Goal: Task Accomplishment & Management: Manage account settings

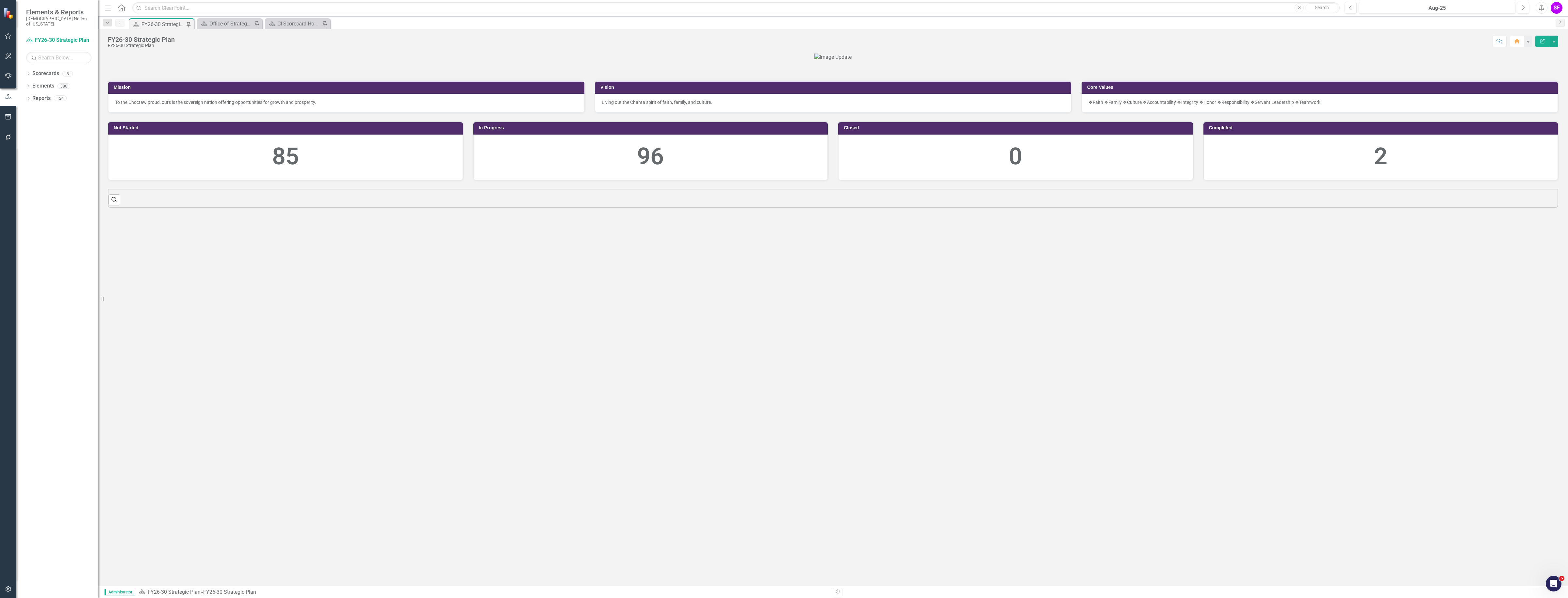
click at [5, 586] on icon "button" at bounding box center [8, 589] width 7 height 5
click at [64, 153] on link "System Setup" at bounding box center [58, 156] width 65 height 7
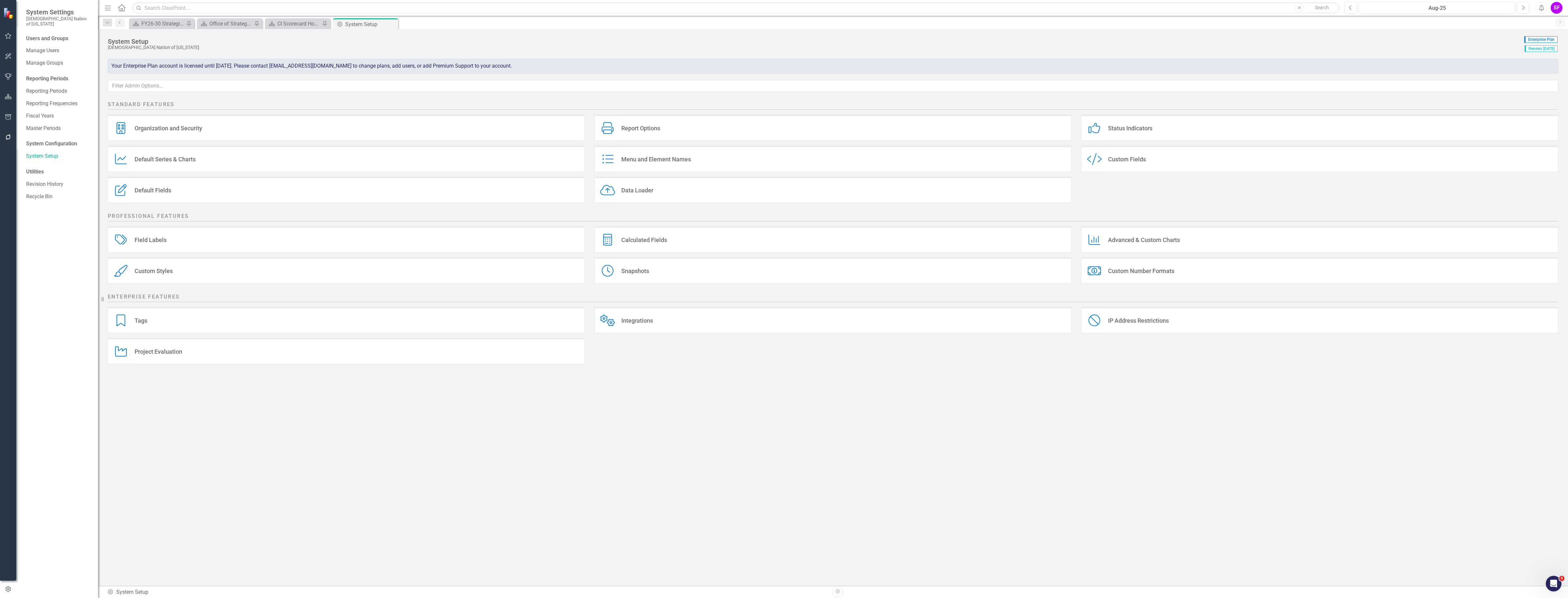
click at [1116, 154] on div "Custom Style Custom Fields" at bounding box center [1320, 158] width 477 height 26
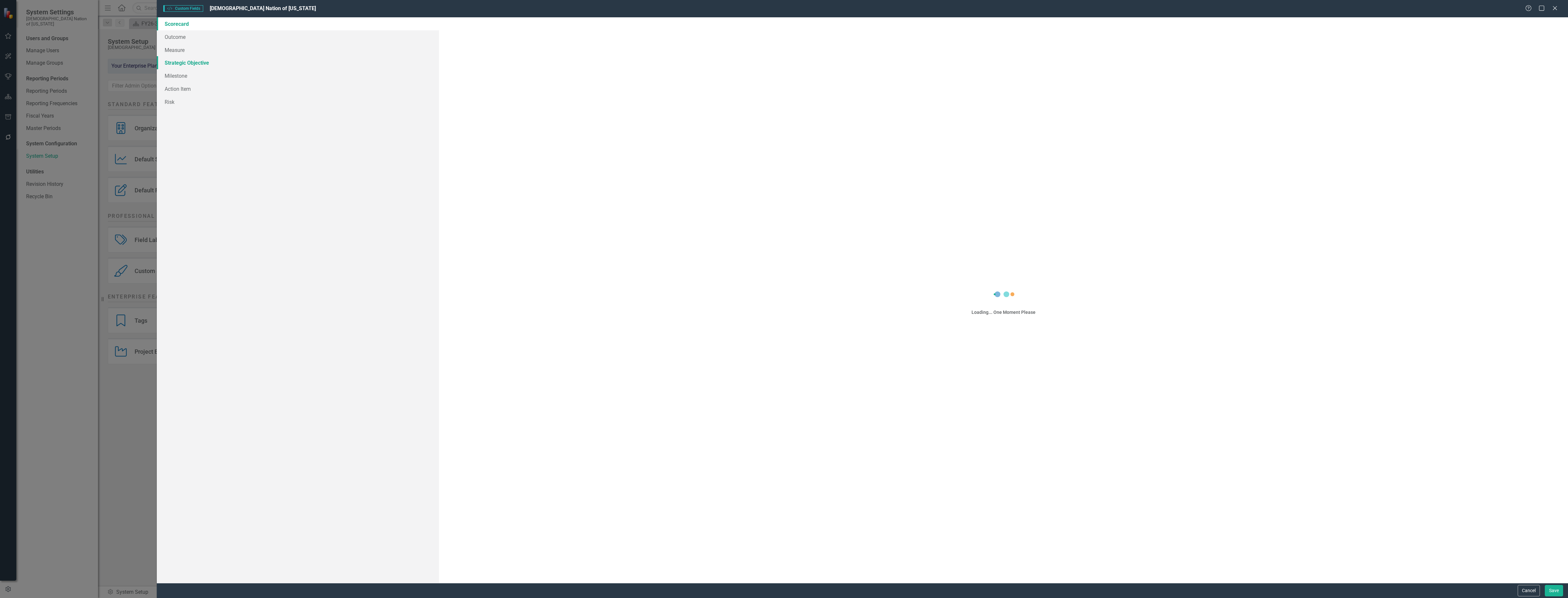
click at [189, 63] on link "Strategic Objective" at bounding box center [298, 62] width 282 height 13
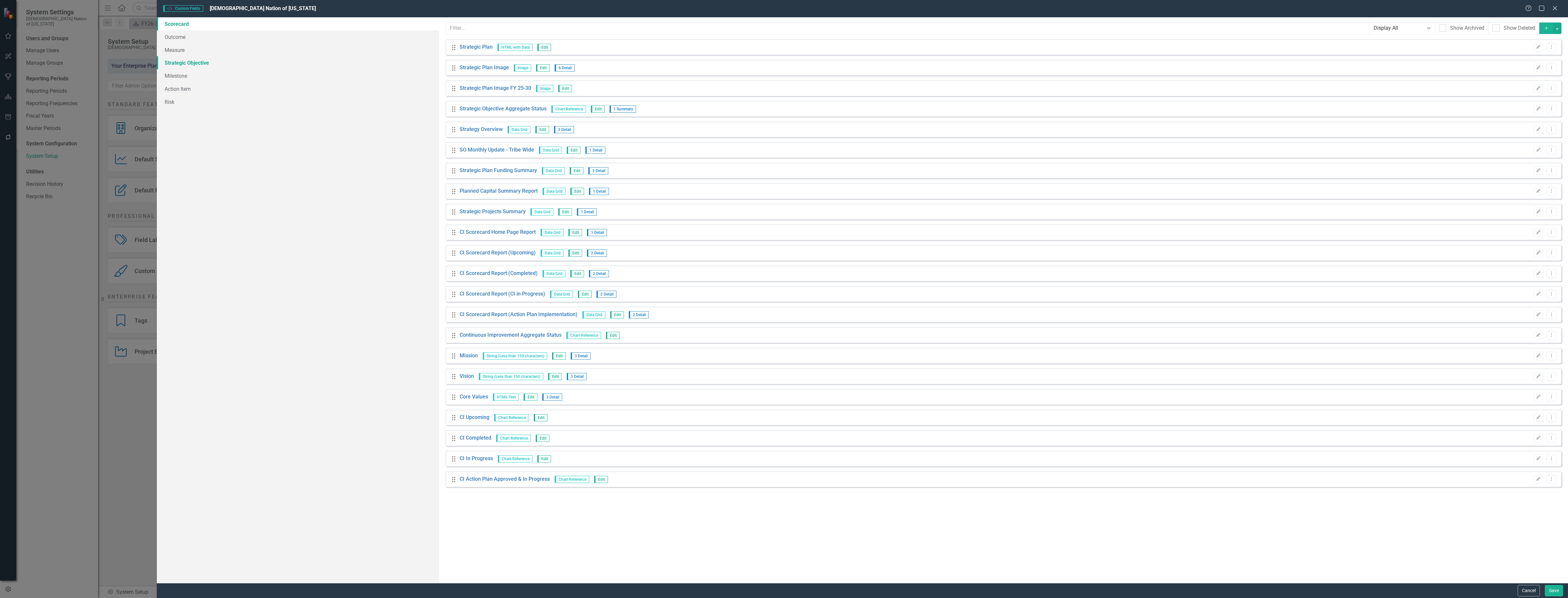
click at [188, 60] on link "Strategic Objective" at bounding box center [298, 62] width 282 height 13
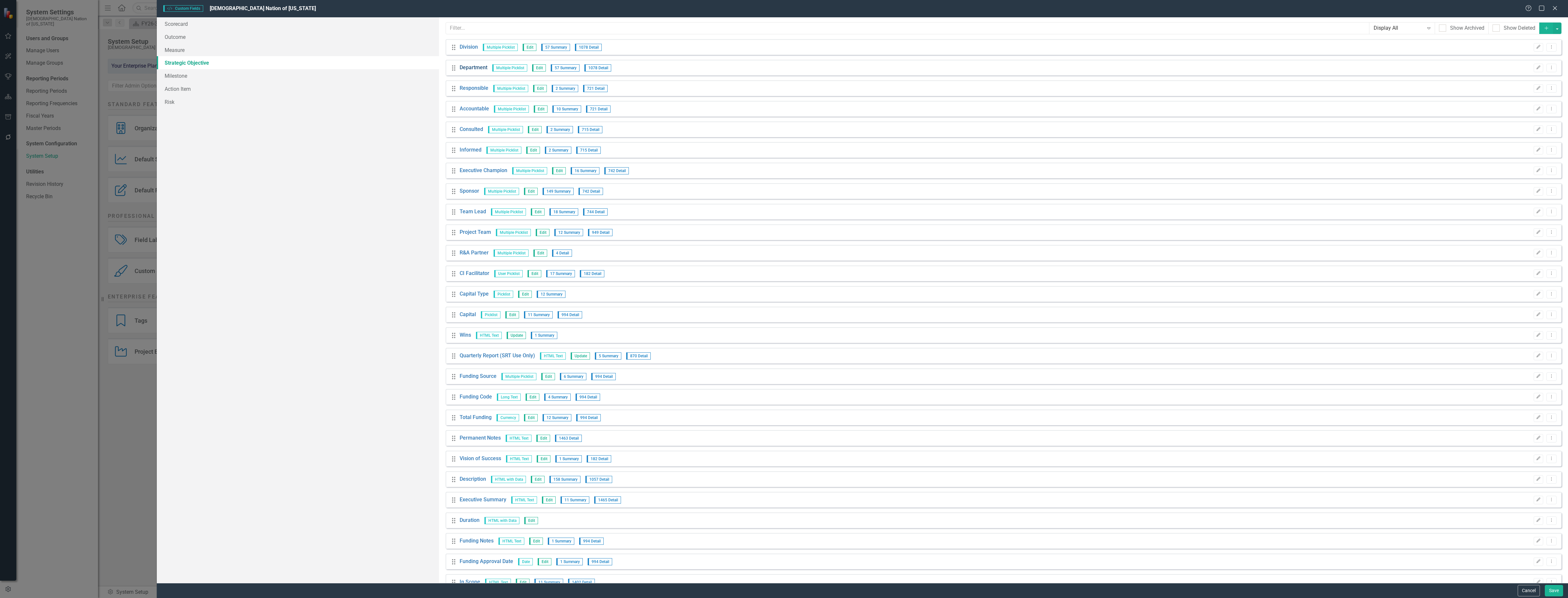
click at [471, 70] on link "Department" at bounding box center [474, 68] width 28 height 7
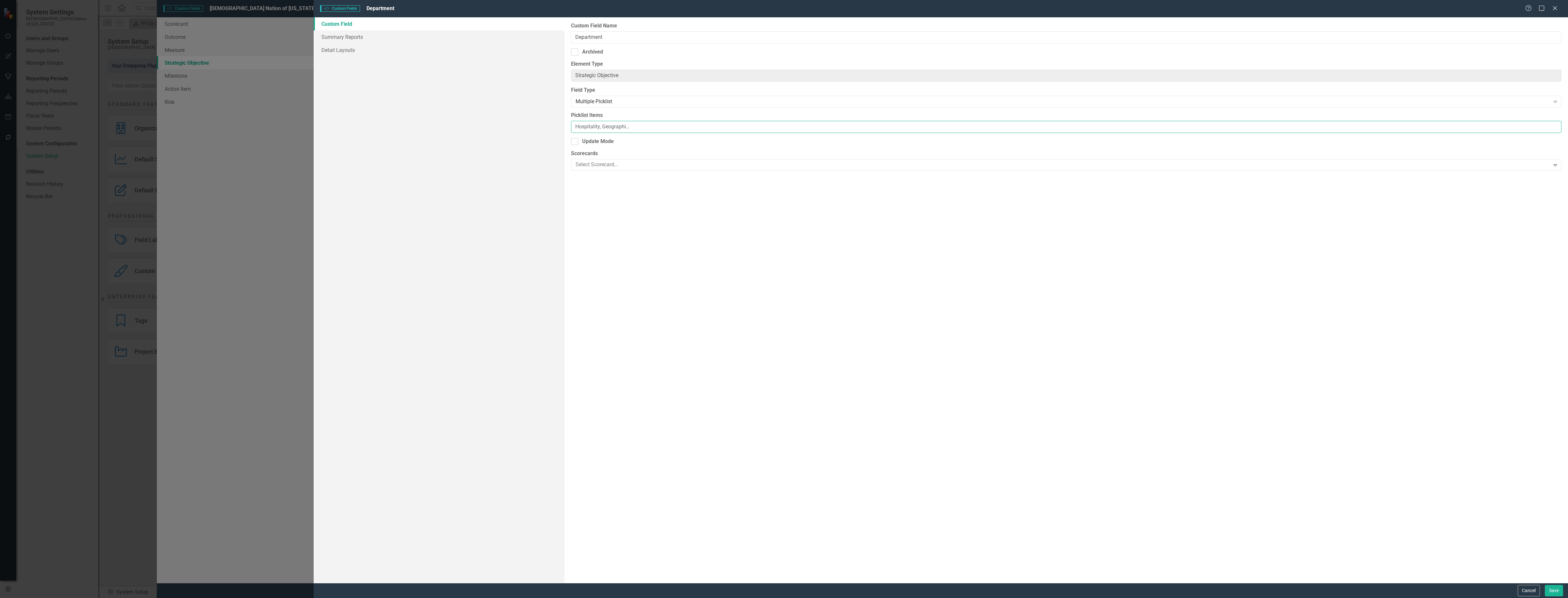
scroll to position [0, 961]
drag, startPoint x: 965, startPoint y: 129, endPoint x: 1546, endPoint y: 145, distance: 581.2
click at [1546, 145] on div "Custom Field Name Department Archived Element Type Strategic Objective ClearPoi…" at bounding box center [1066, 300] width 1004 height 566
click at [1397, 127] on input "Accounting, Advanced Technology Initiatives, Agriculture & Land Management, Aud…" at bounding box center [1066, 127] width 990 height 12
type input "Accounting, Advanced Technology Initiatives, Agriculture & Land Management, Aud…"
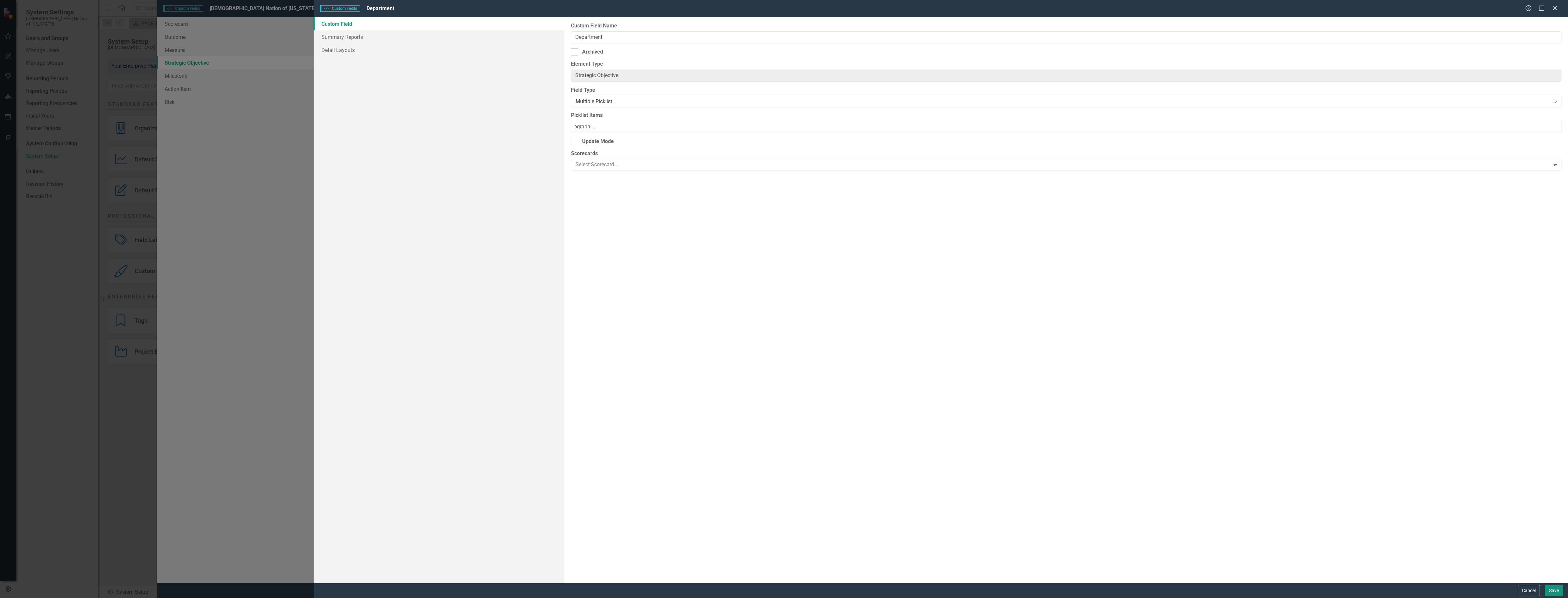
scroll to position [0, 0]
click at [1554, 590] on button "Save" at bounding box center [1554, 590] width 18 height 12
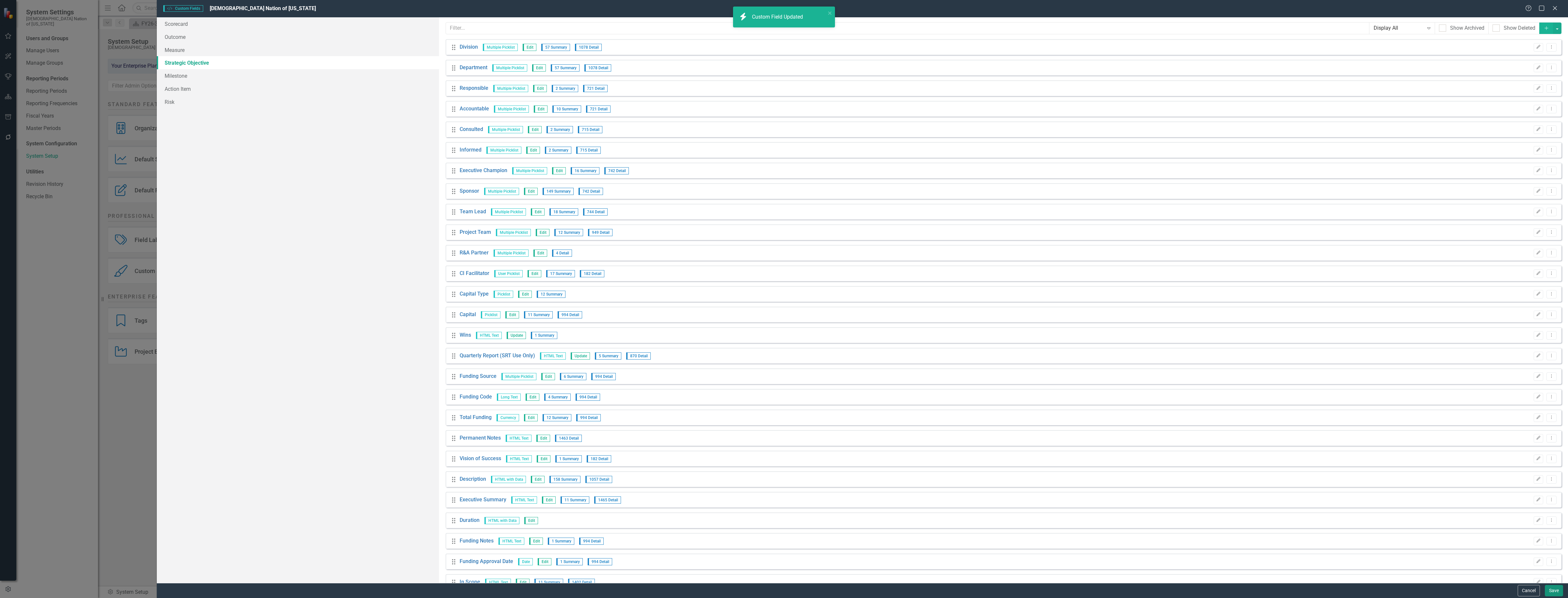
click at [1553, 587] on button "Save" at bounding box center [1554, 590] width 18 height 12
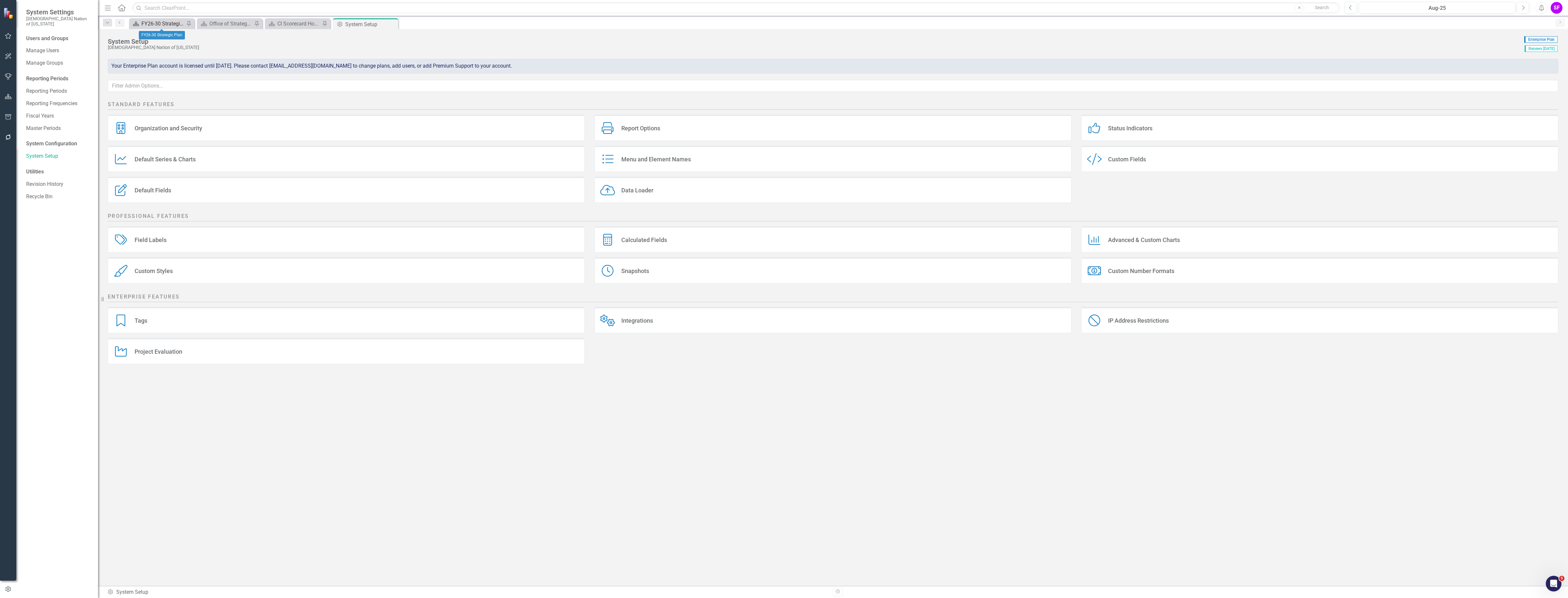
click at [164, 19] on div "FY26-30 Strategic Plan" at bounding box center [163, 23] width 43 height 8
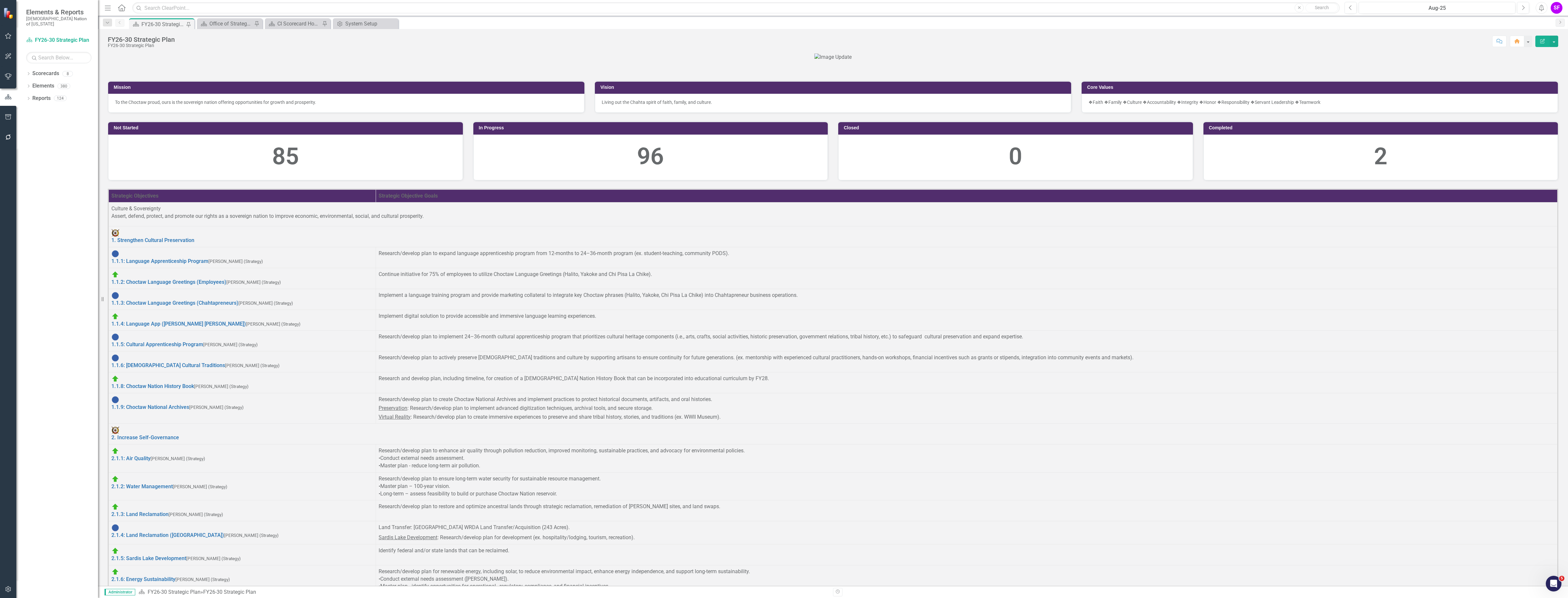
scroll to position [490, 0]
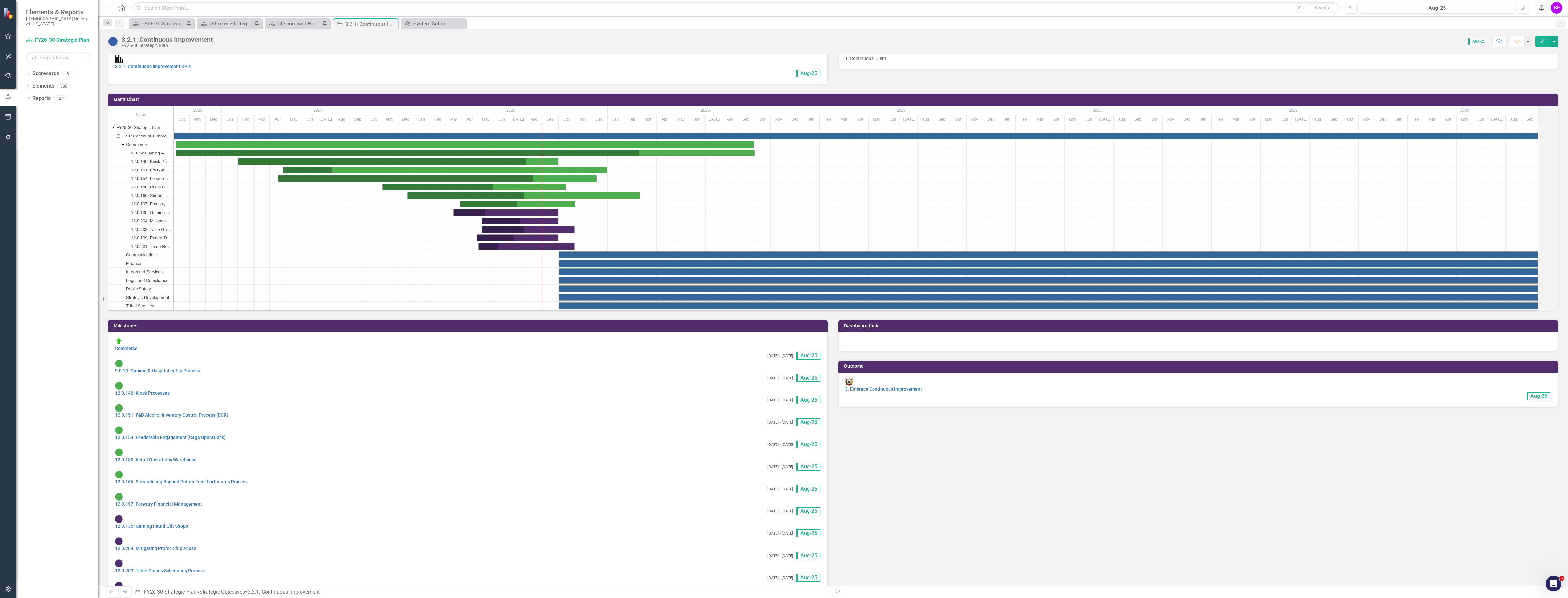
scroll to position [490, 0]
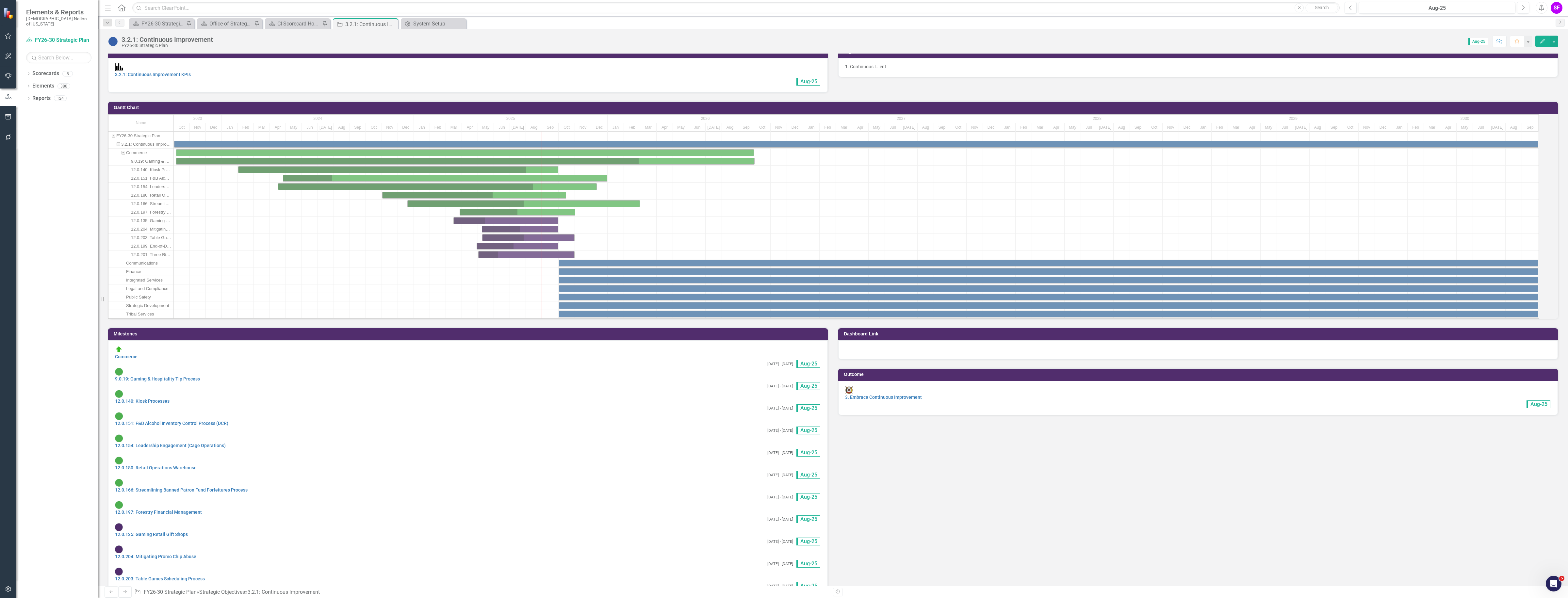
drag, startPoint x: 181, startPoint y: 241, endPoint x: 230, endPoint y: 236, distance: 49.3
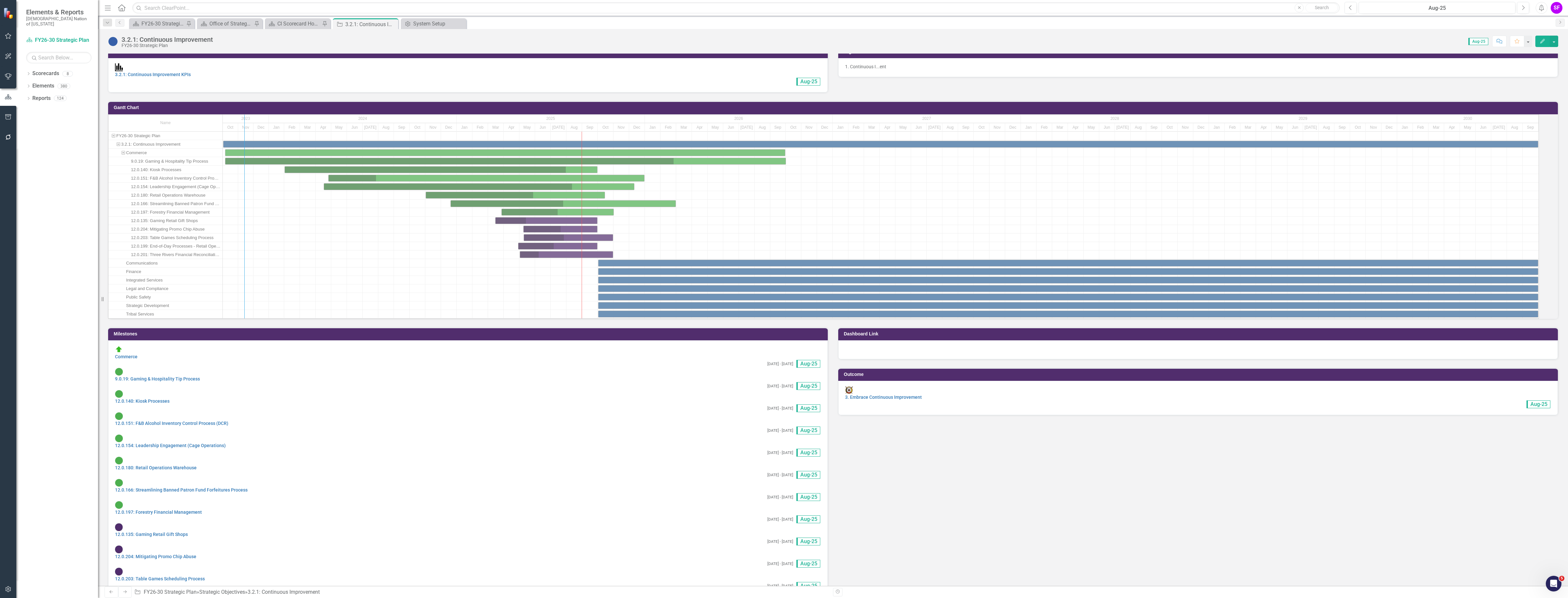
drag, startPoint x: 230, startPoint y: 236, endPoint x: 252, endPoint y: 236, distance: 22.0
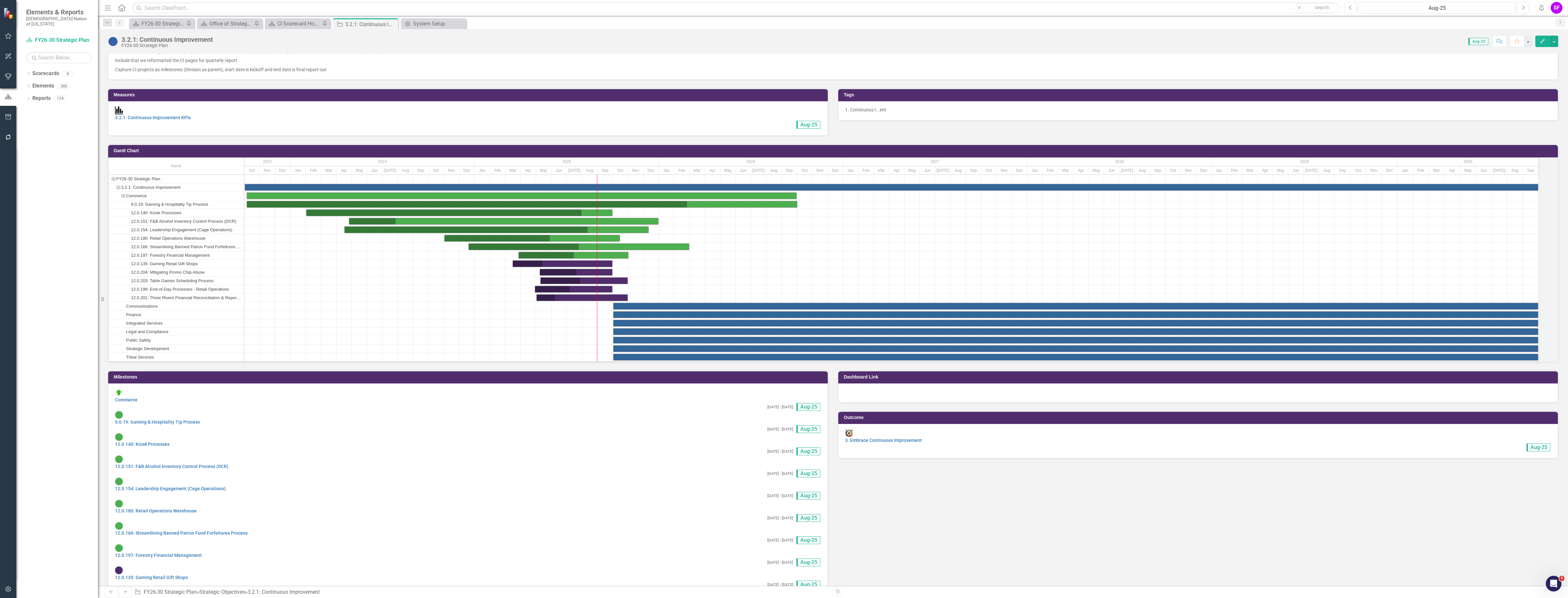
scroll to position [340, 0]
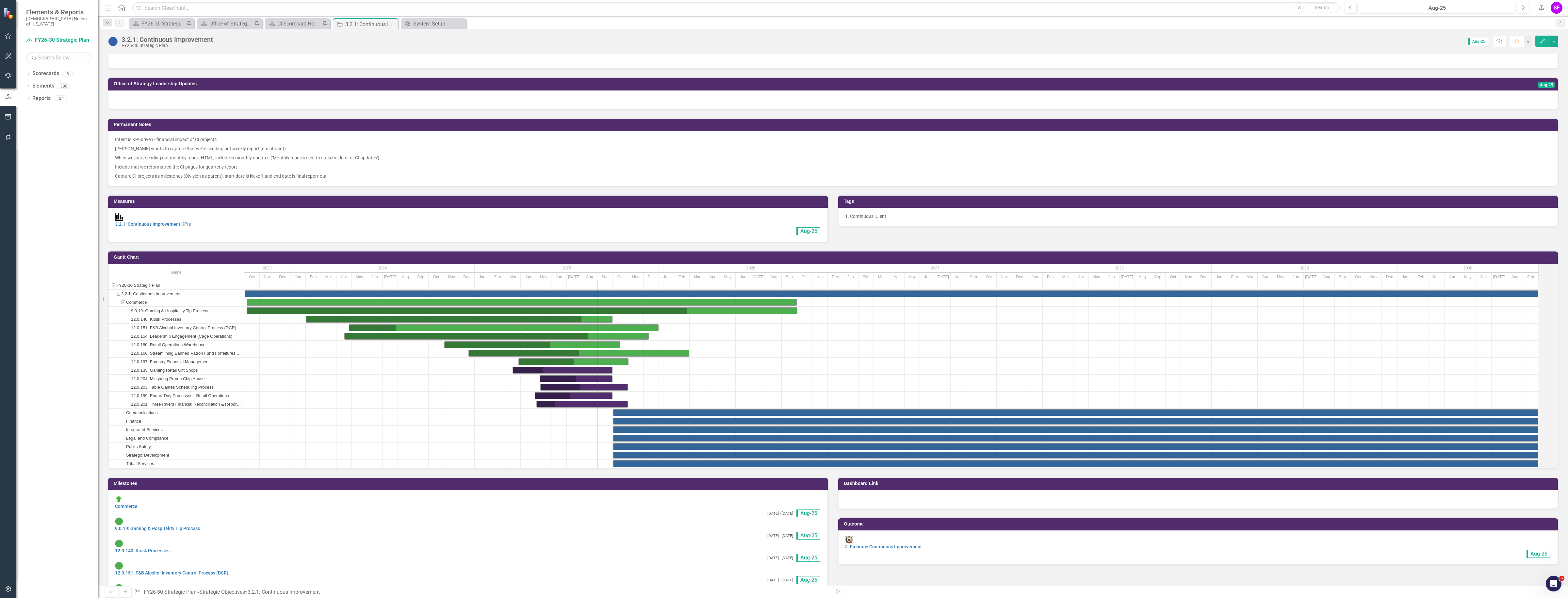
click at [172, 228] on div "3.2.1: Continuous Improvement KPIs Aug-25" at bounding box center [468, 224] width 706 height 22
click at [173, 226] on link "3.2.1: Continuous Improvement KPIs" at bounding box center [153, 224] width 76 height 5
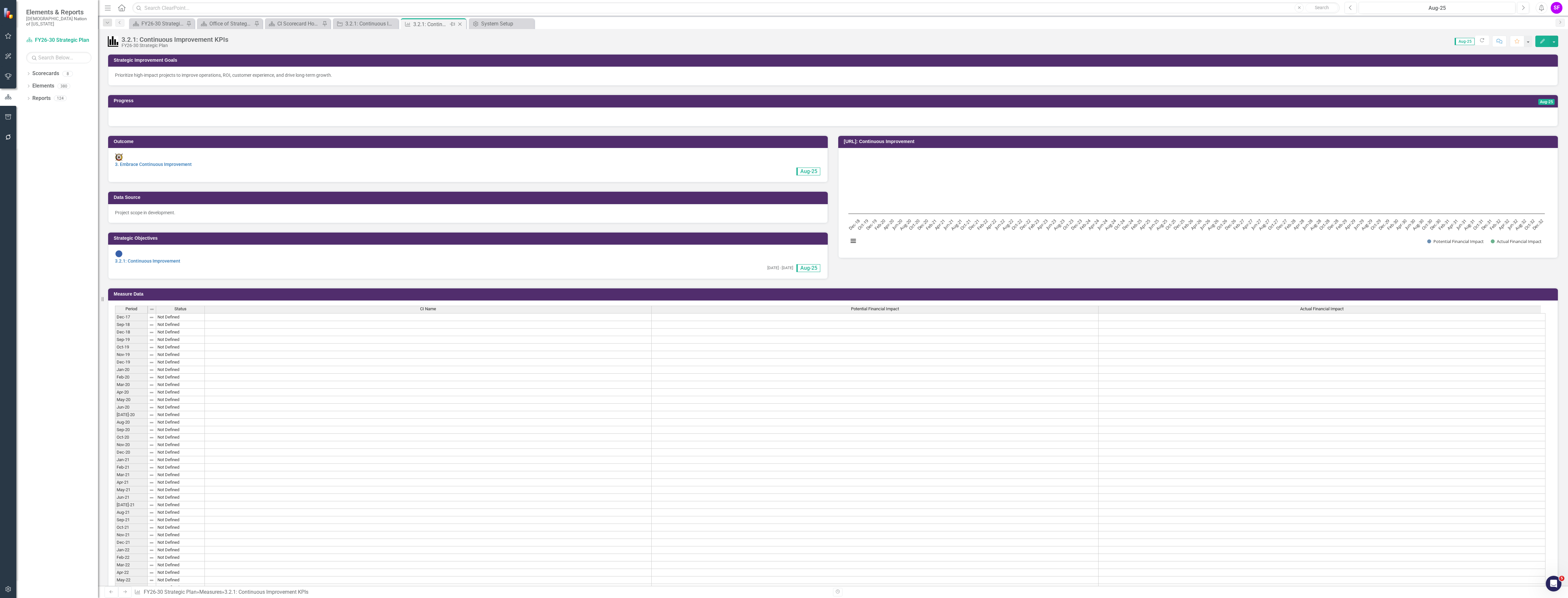
click at [458, 22] on icon "Close" at bounding box center [460, 24] width 7 height 5
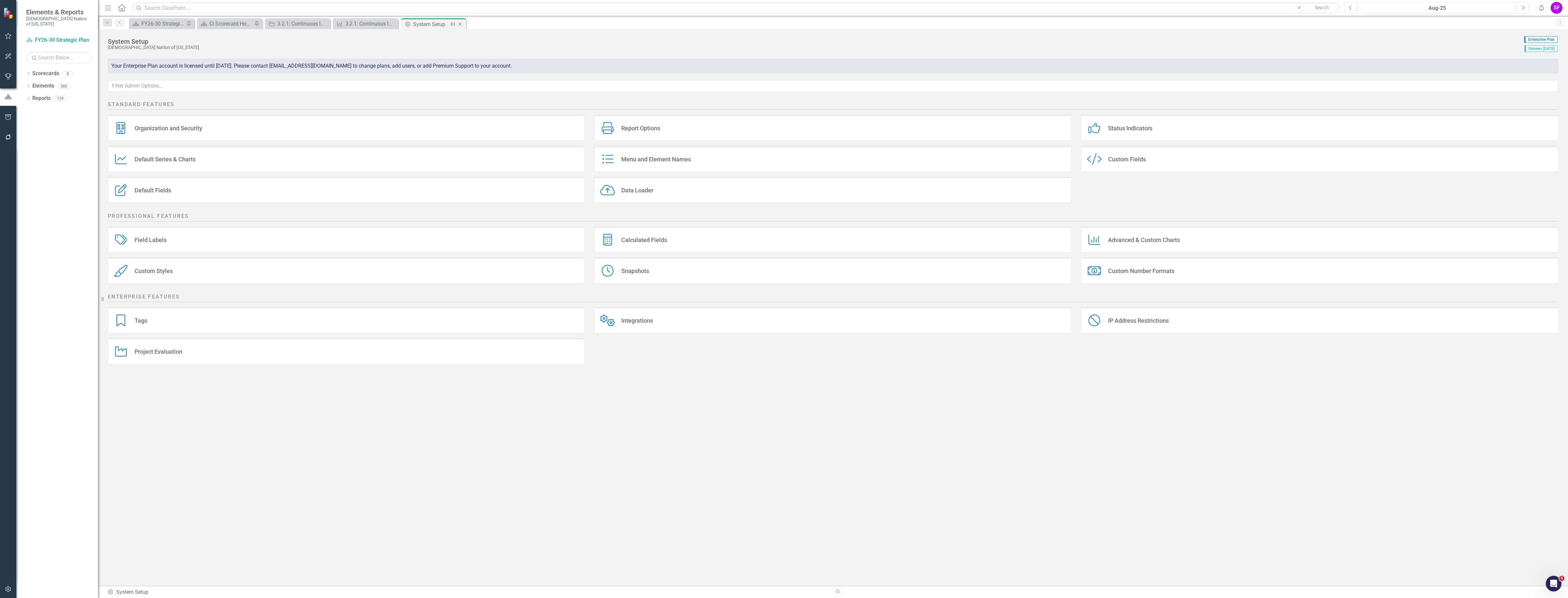
click at [461, 24] on icon "Close" at bounding box center [460, 24] width 7 height 5
